Goal: Find specific page/section: Find specific page/section

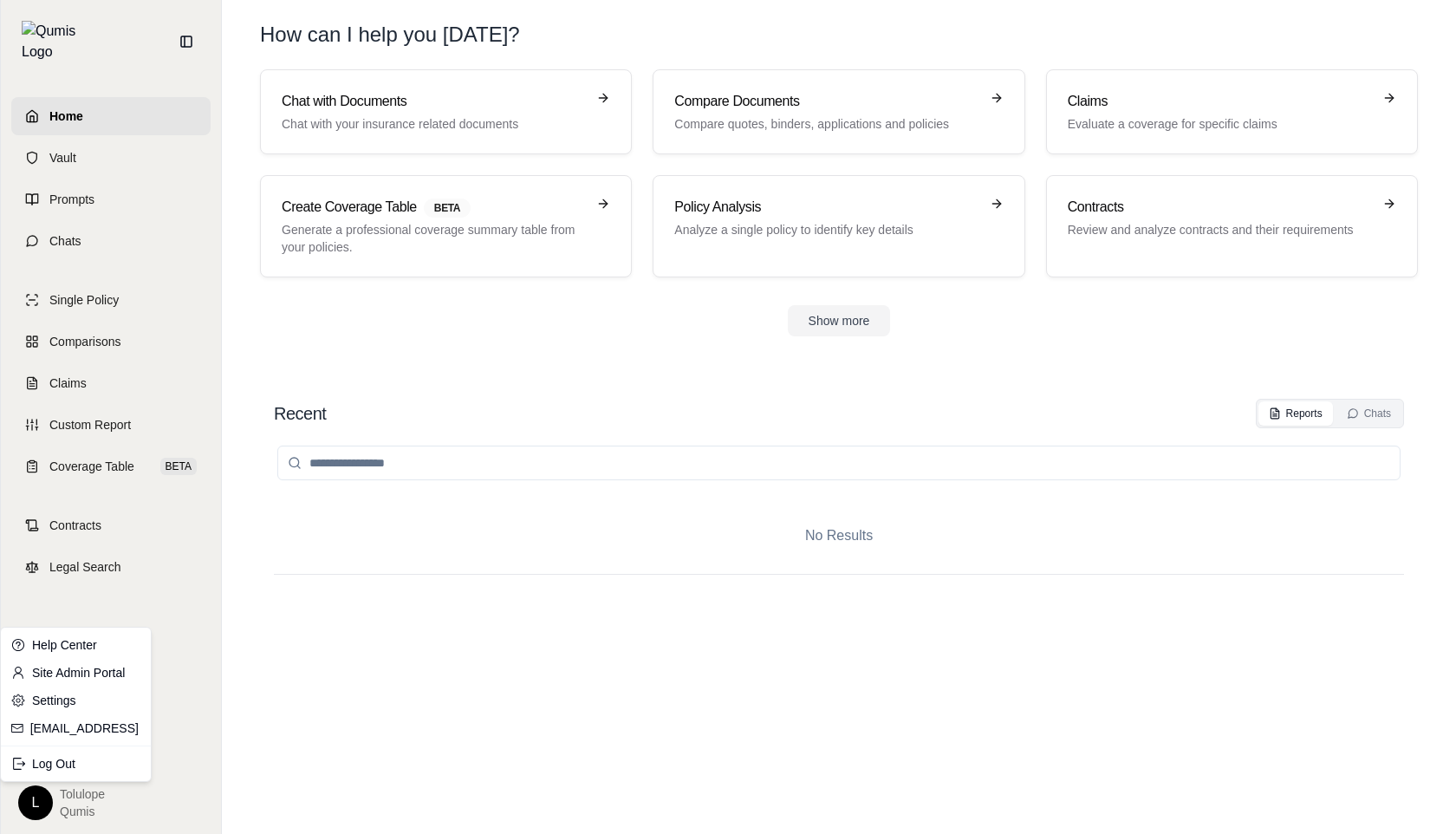
click at [41, 804] on html "Home Vault Prompts Chats Single Policy Comparisons Claims Custom Report Coverag…" at bounding box center [728, 417] width 1456 height 834
click at [116, 673] on link "Site Admin Portal" at bounding box center [75, 672] width 143 height 28
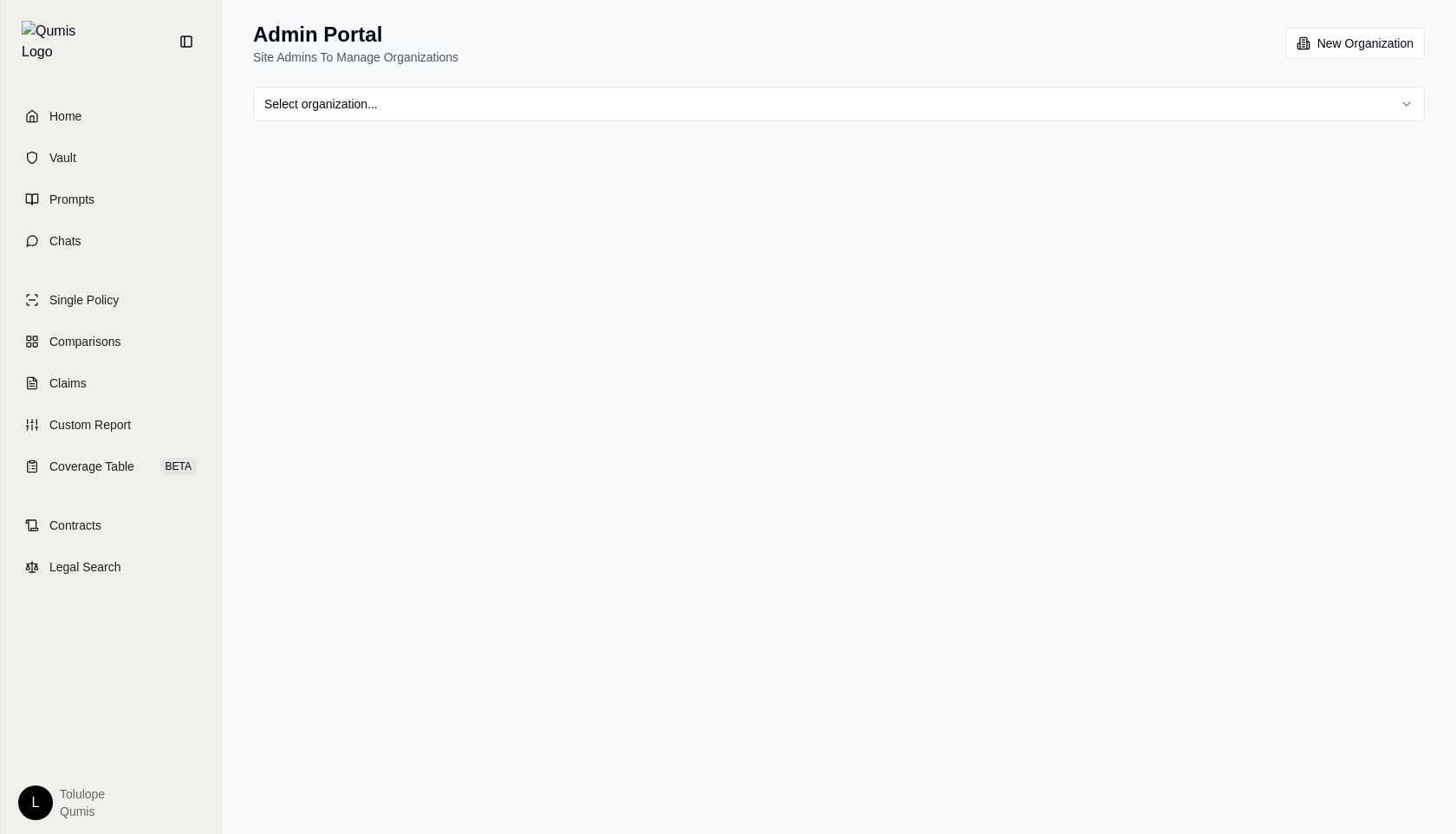
click at [378, 107] on html "Home Vault Prompts Chats Single Policy Comparisons Claims Custom Report Coverag…" at bounding box center [728, 417] width 1456 height 834
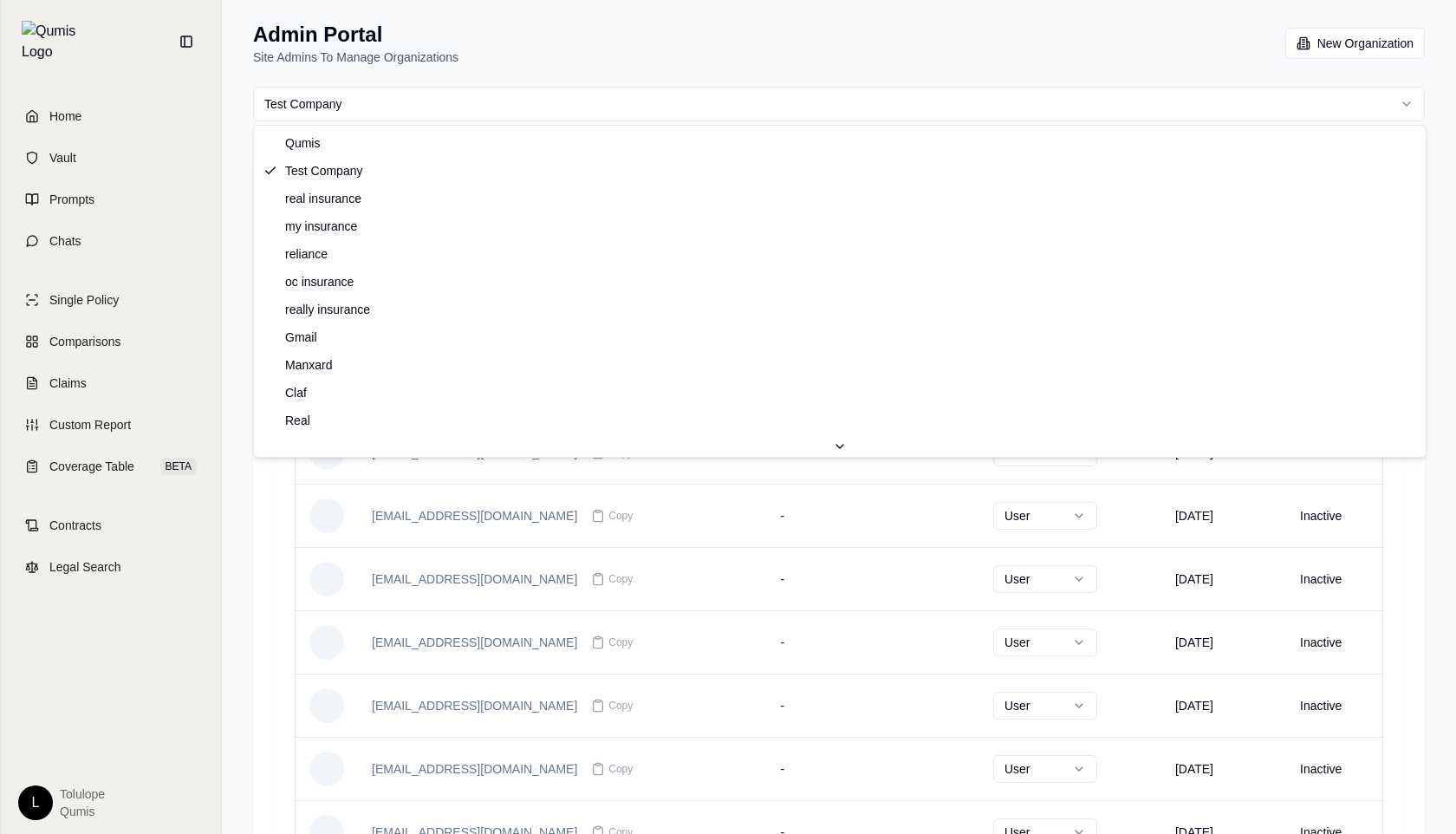
click at [325, 102] on html "Home Vault Prompts Chats Single Policy Comparisons Claims Custom Report Coverag…" at bounding box center [728, 600] width 1456 height 1202
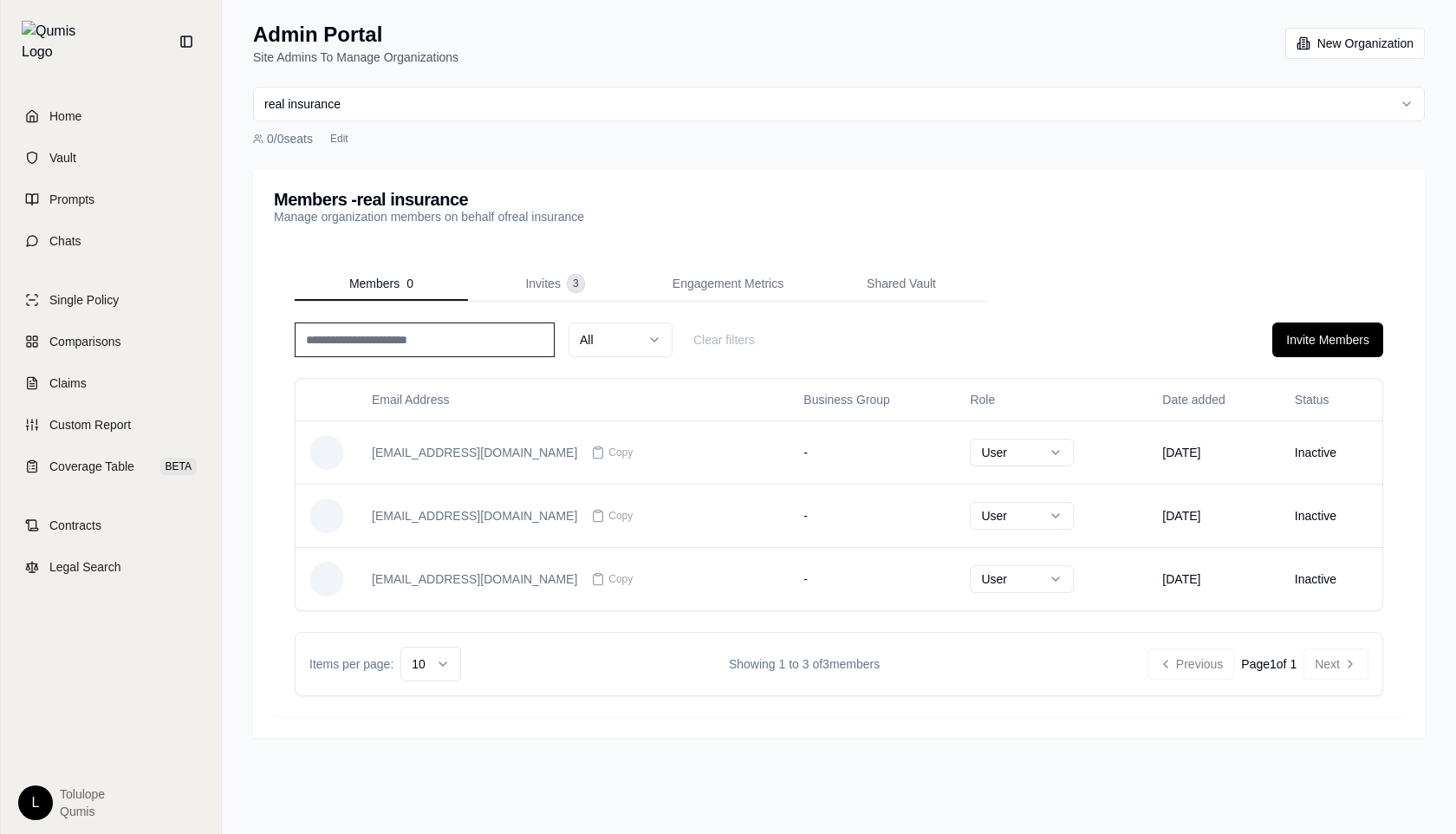
click at [316, 133] on div "0 / 0 seats Edit" at bounding box center [838, 139] width 1171 height 21
drag, startPoint x: 316, startPoint y: 133, endPoint x: 262, endPoint y: 125, distance: 54.6
click at [262, 129] on div "0 / 0 seats Edit" at bounding box center [838, 139] width 1171 height 21
